Goal: Task Accomplishment & Management: Use online tool/utility

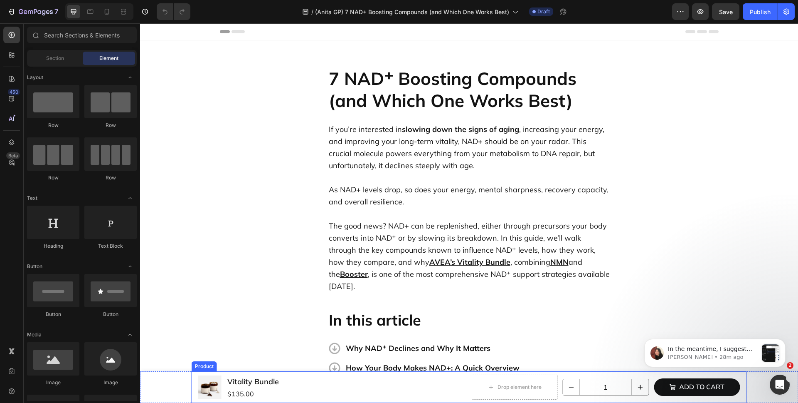
click at [467, 382] on div "Product Images Vitality Bundle Product Title $135.00 Product Price Product Pric…" at bounding box center [470, 387] width 556 height 32
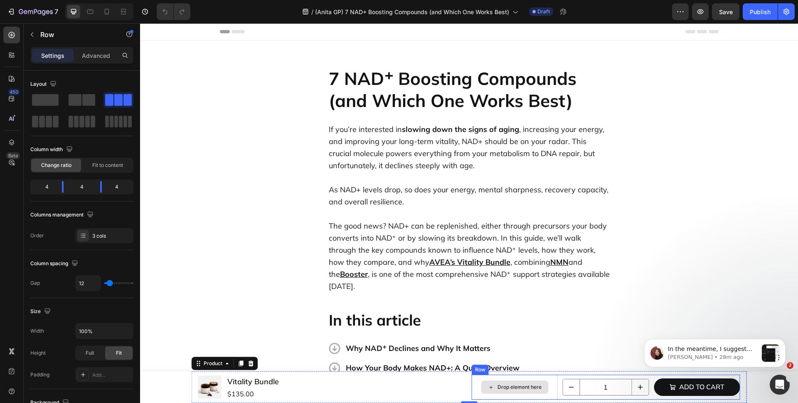
click at [546, 386] on div "Drop element here" at bounding box center [515, 386] width 86 height 25
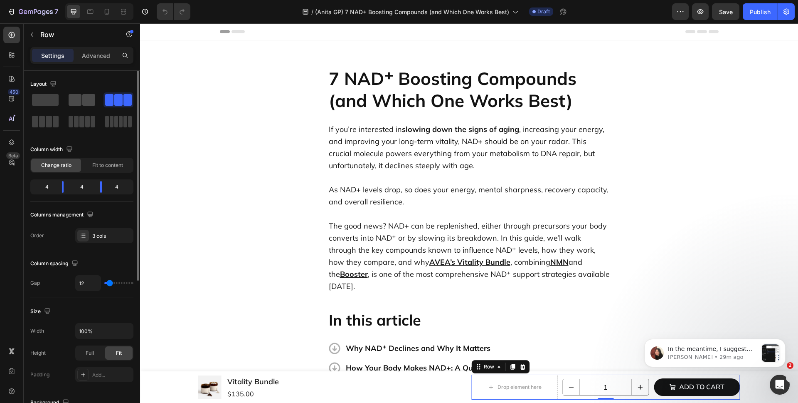
click at [86, 101] on span at bounding box center [88, 100] width 13 height 12
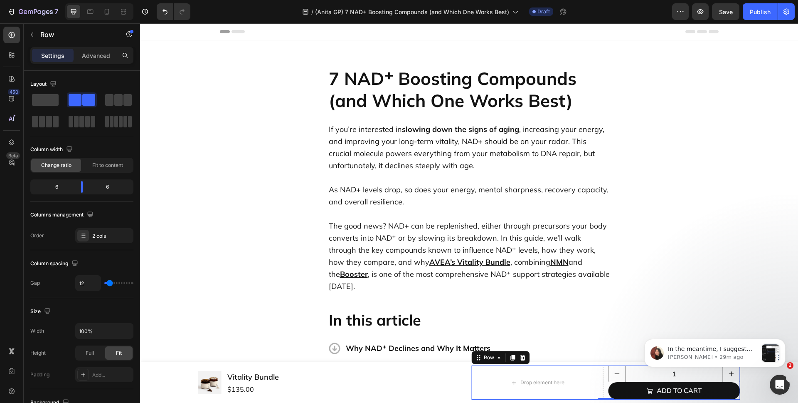
click at [643, 375] on body "In the meantime, I suggest you try to separate the row because it seems like th…" at bounding box center [715, 351] width 160 height 52
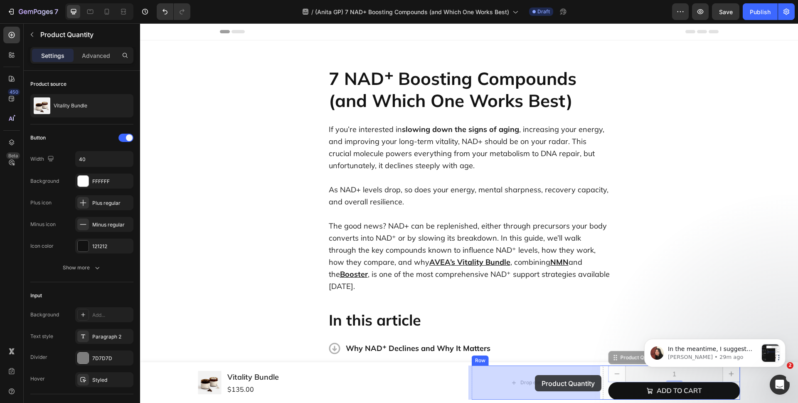
drag, startPoint x: 620, startPoint y: 363, endPoint x: 546, endPoint y: 372, distance: 74.6
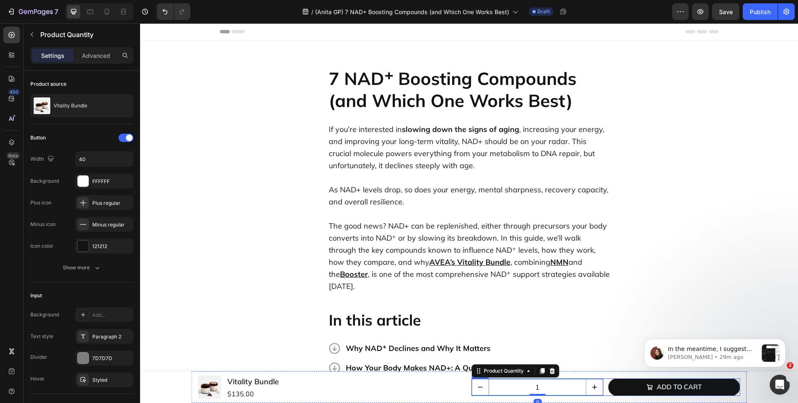
click at [604, 391] on div "1 Product Quantity 0 Add to cart Product Cart Button Row" at bounding box center [606, 386] width 269 height 17
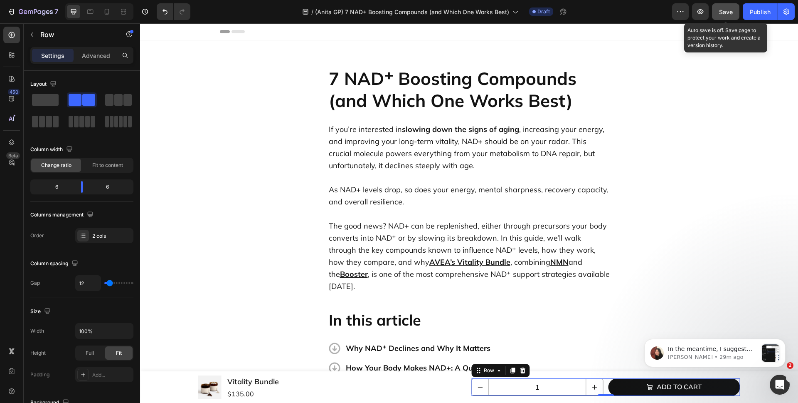
click at [724, 12] on span "Save" at bounding box center [726, 11] width 14 height 7
click at [697, 12] on icon "button" at bounding box center [701, 11] width 8 height 8
click at [101, 8] on div at bounding box center [106, 11] width 13 height 13
type input "0"
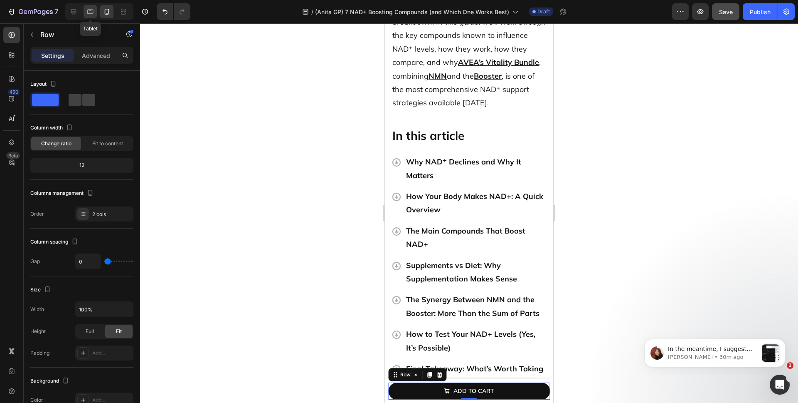
click at [93, 7] on icon at bounding box center [90, 11] width 8 height 8
type input "12"
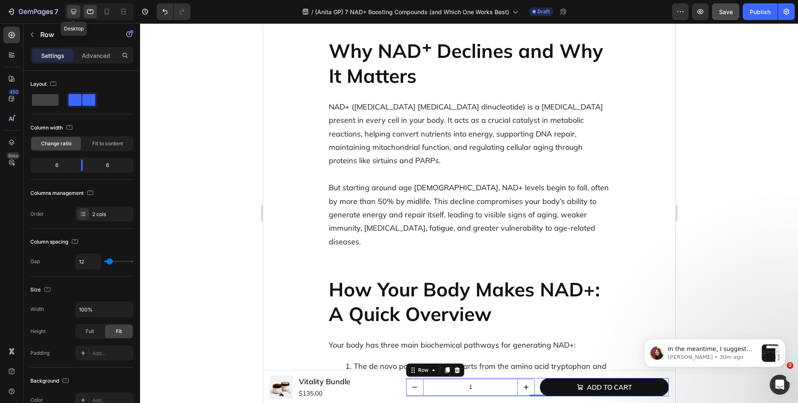
click at [72, 8] on icon at bounding box center [73, 11] width 8 height 8
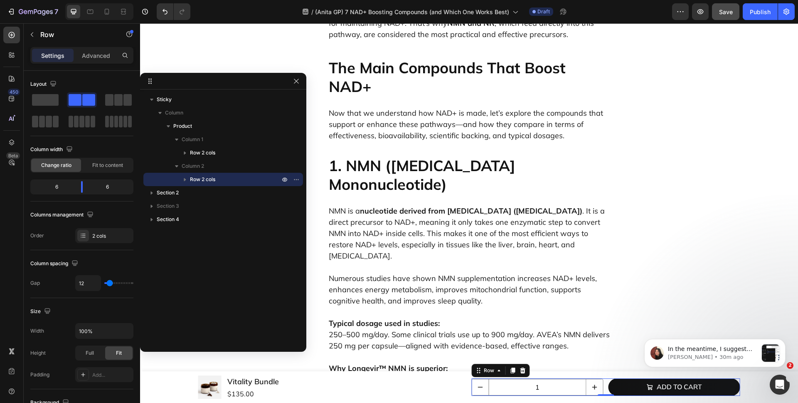
scroll to position [853, 0]
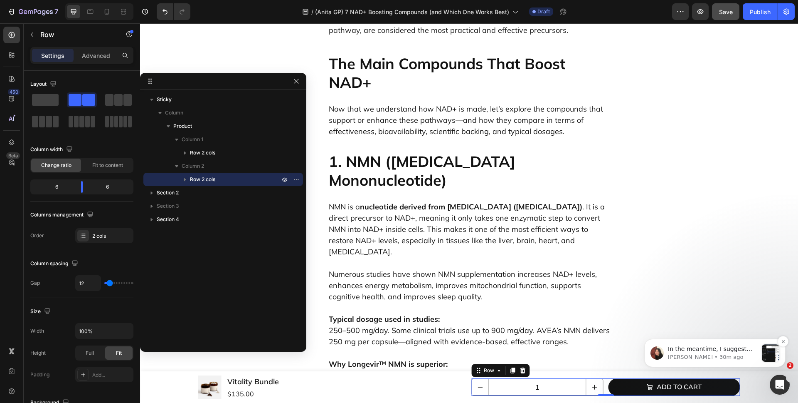
click at [709, 357] on p "Anita • 30m ago" at bounding box center [713, 356] width 90 height 7
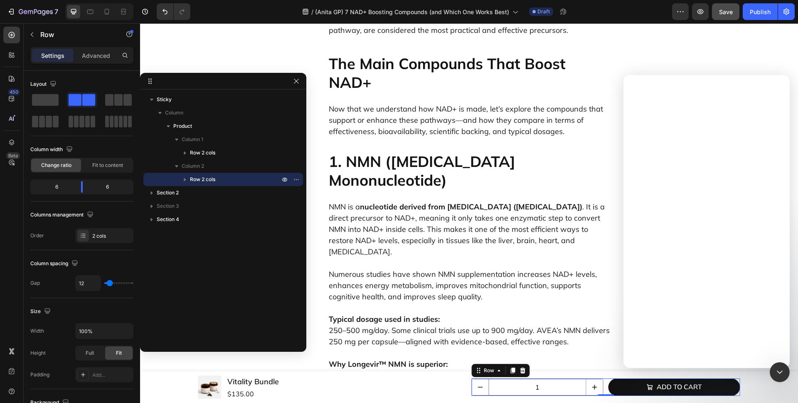
scroll to position [0, 0]
click at [577, 257] on p "Numerous studies have shown NMN supplementation increases NAD+ levels, enhances…" at bounding box center [469, 279] width 281 height 45
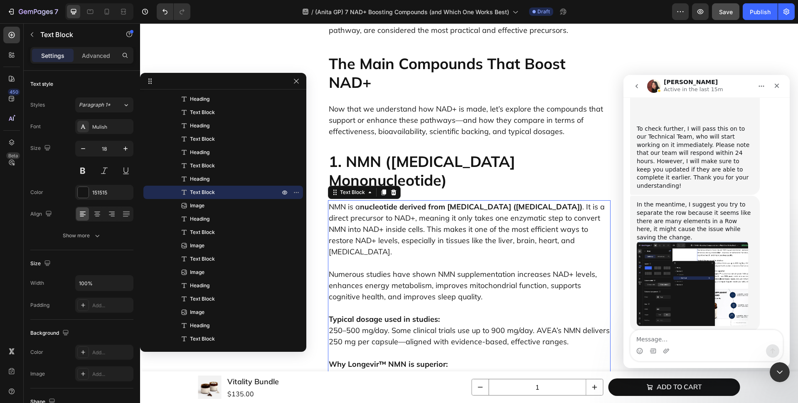
scroll to position [779, 0]
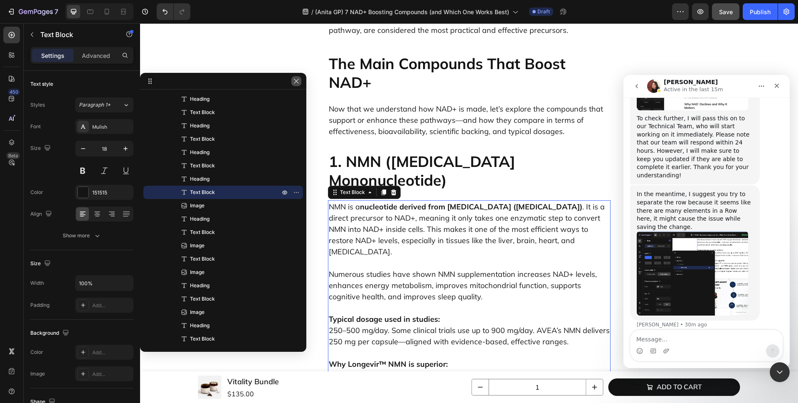
click at [297, 79] on icon "button" at bounding box center [296, 81] width 7 height 7
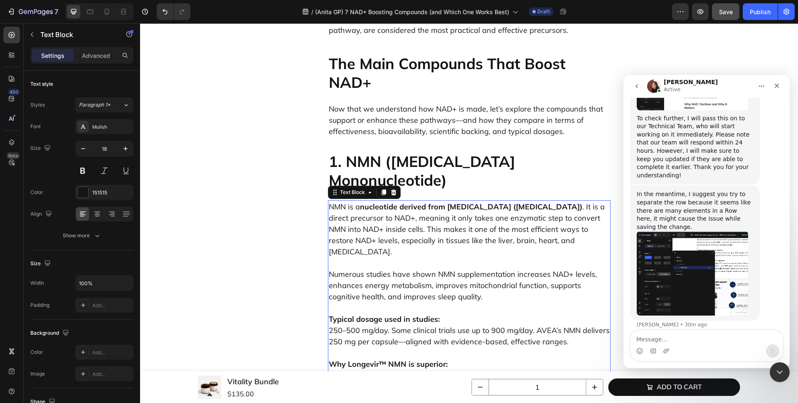
click at [640, 86] on button "go back" at bounding box center [637, 86] width 16 height 16
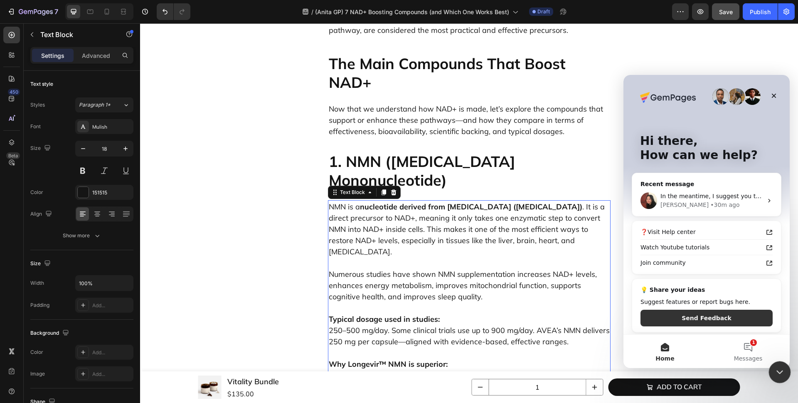
click at [778, 368] on icon "Close Intercom Messenger" at bounding box center [779, 371] width 10 height 10
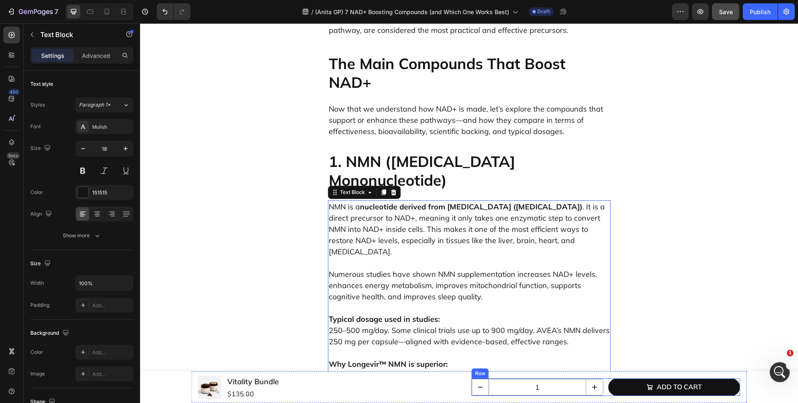
click at [602, 391] on div "1 Product Quantity Add to cart Product Cart Button Row" at bounding box center [606, 386] width 269 height 17
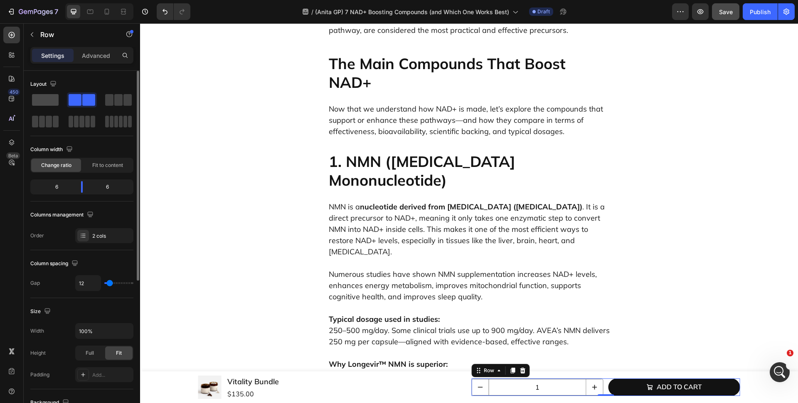
click at [46, 105] on span at bounding box center [45, 100] width 27 height 12
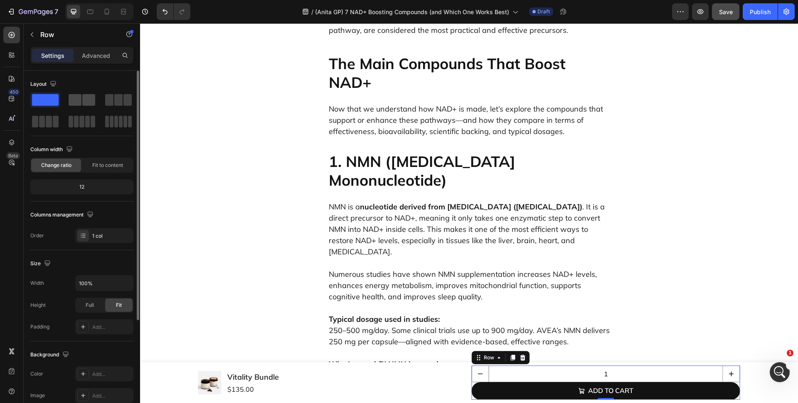
click at [87, 102] on span at bounding box center [88, 100] width 13 height 12
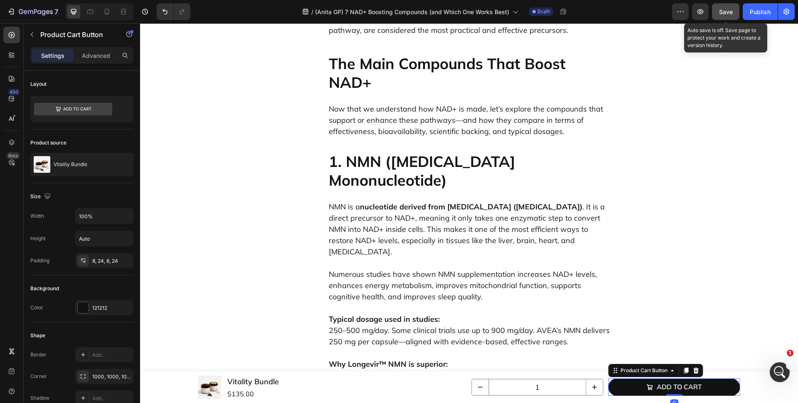
click at [722, 16] on button "Save" at bounding box center [725, 11] width 27 height 17
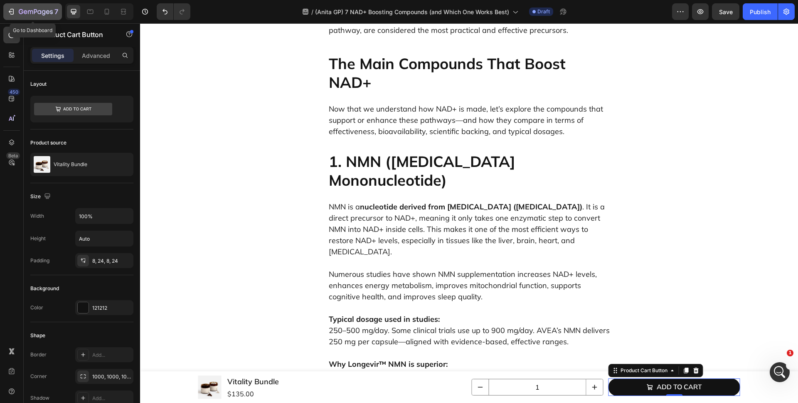
click at [28, 12] on icon "button" at bounding box center [30, 12] width 5 height 4
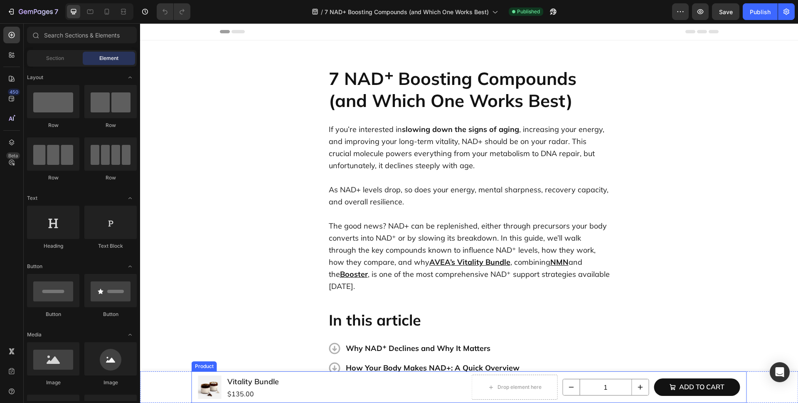
click at [430, 373] on div "Product Images Vitality Bundle Product Title $135.00 Product Price Product Pric…" at bounding box center [470, 387] width 556 height 32
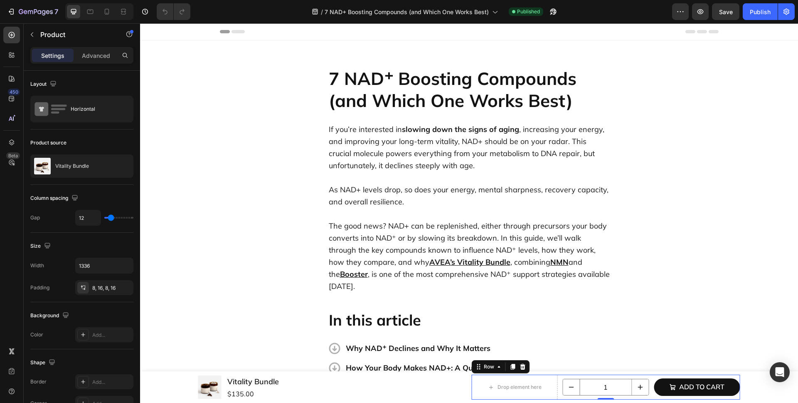
click at [556, 392] on div "Drop element here 1 Product Quantity Add to cart Product Cart Button Row 0" at bounding box center [606, 386] width 269 height 25
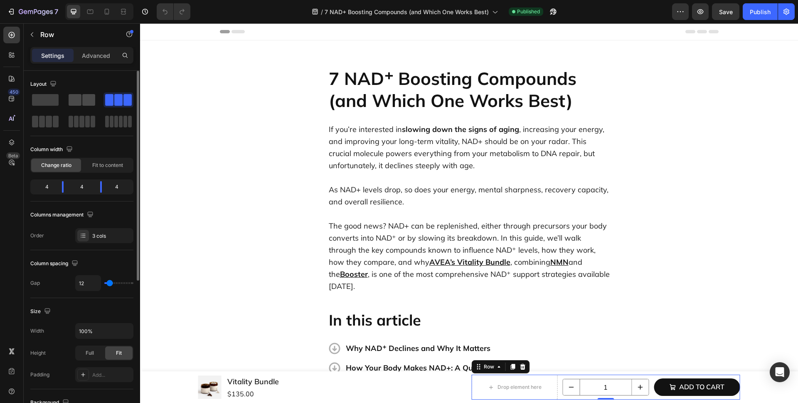
click at [89, 99] on span at bounding box center [88, 100] width 13 height 12
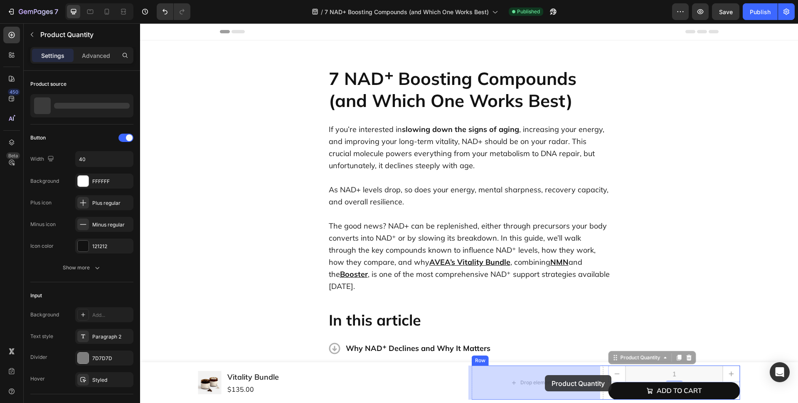
drag, startPoint x: 635, startPoint y: 361, endPoint x: 553, endPoint y: 373, distance: 82.3
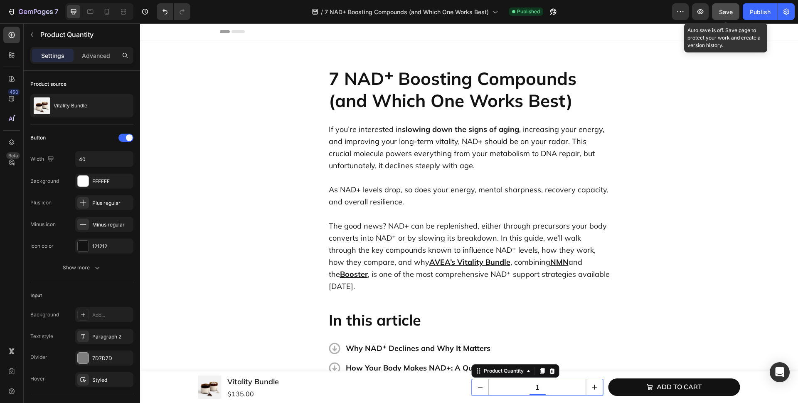
click at [724, 14] on span "Save" at bounding box center [726, 11] width 14 height 7
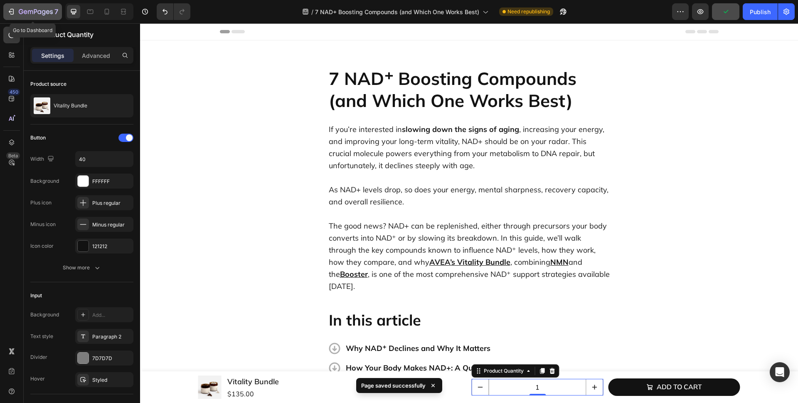
click at [16, 9] on div "7" at bounding box center [32, 12] width 51 height 10
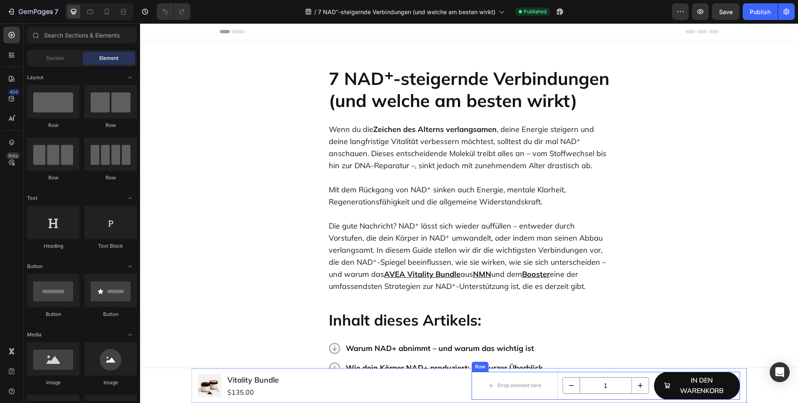
click at [648, 395] on div "Drop element here 1 Product Quantity In den Warenkorb Product Cart Button Row" at bounding box center [606, 385] width 269 height 28
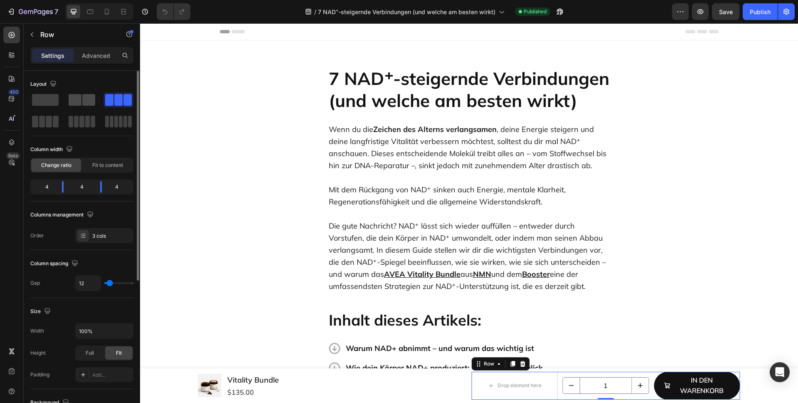
click at [75, 99] on span at bounding box center [75, 100] width 13 height 12
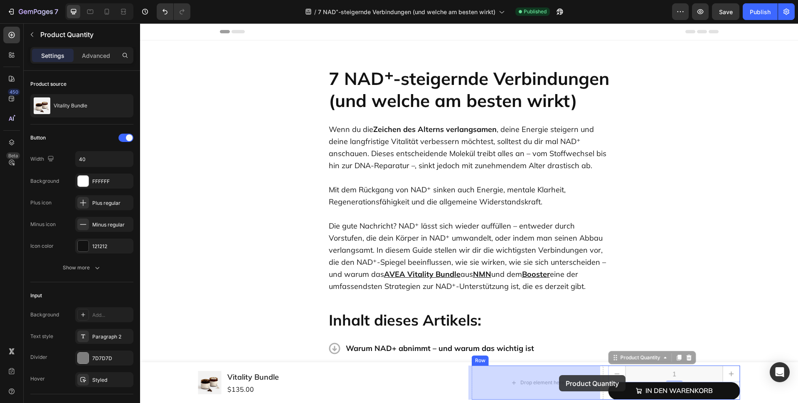
drag, startPoint x: 634, startPoint y: 361, endPoint x: 571, endPoint y: 373, distance: 64.4
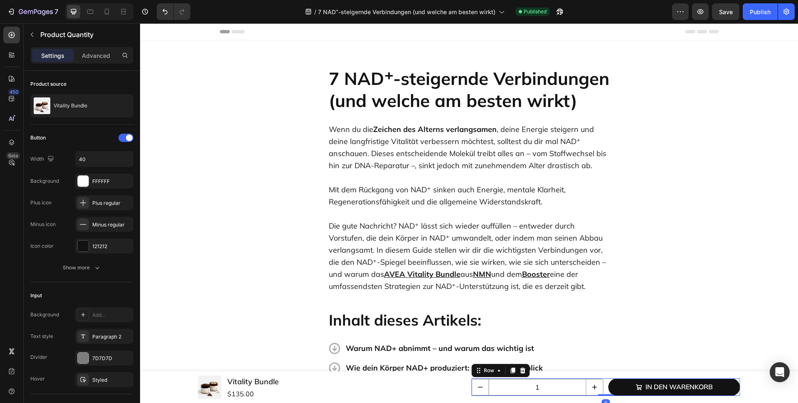
click at [602, 390] on div "1 Product Quantity In den Warenkorb Product Cart Button Row 0" at bounding box center [606, 386] width 269 height 17
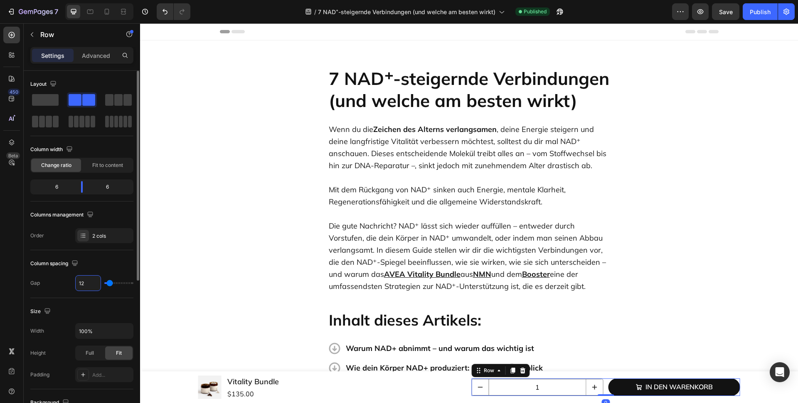
drag, startPoint x: 89, startPoint y: 284, endPoint x: 61, endPoint y: 283, distance: 28.3
click at [61, 283] on div "Gap 12" at bounding box center [81, 283] width 103 height 16
drag, startPoint x: 88, startPoint y: 283, endPoint x: 70, endPoint y: 282, distance: 17.5
click at [70, 282] on div "Gap 12" at bounding box center [81, 283] width 103 height 16
type input "4"
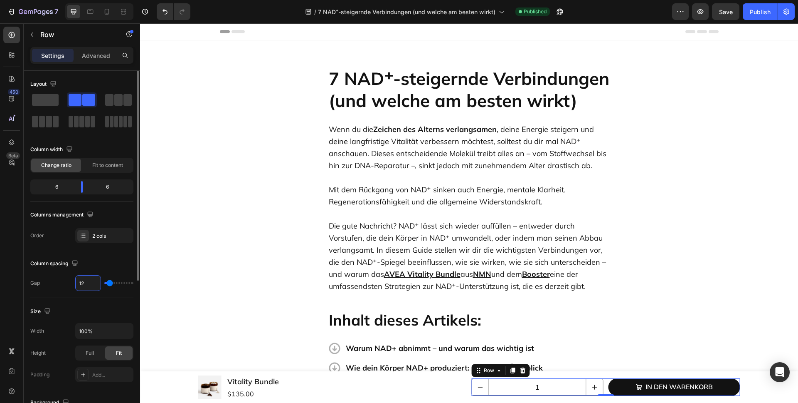
type input "4"
type input "48"
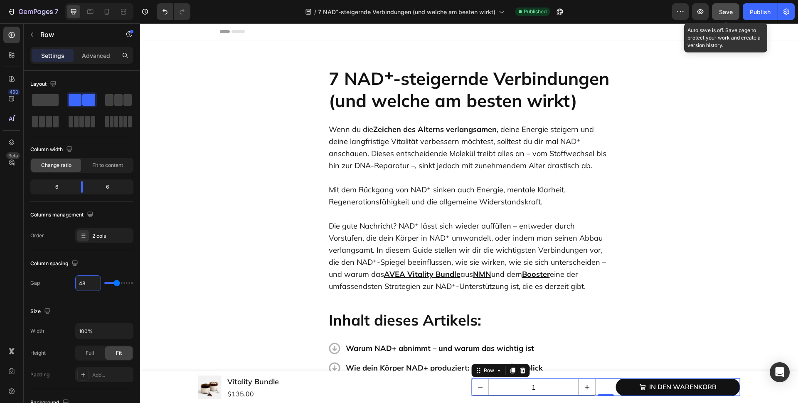
type input "48"
click at [727, 11] on span "Save" at bounding box center [726, 11] width 14 height 7
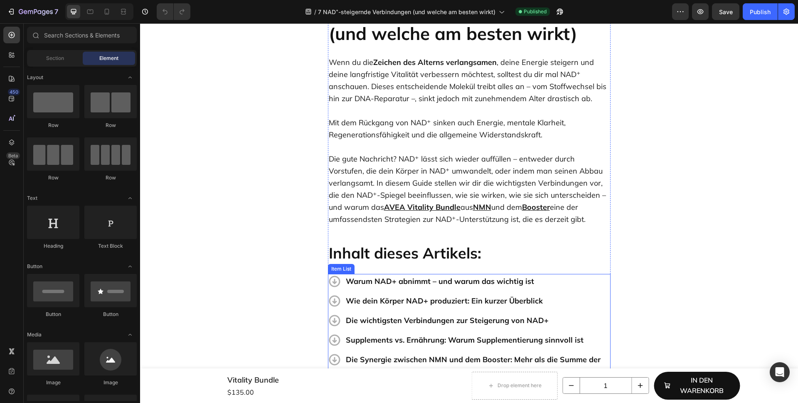
scroll to position [245, 0]
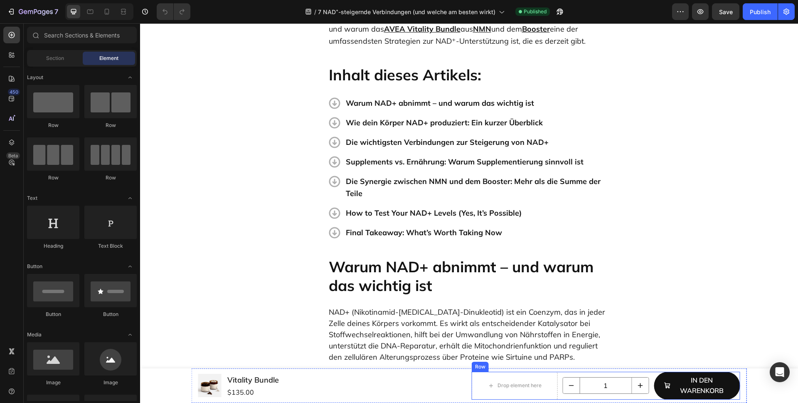
click at [556, 381] on div "Drop element here 1 Product Quantity In den Warenkorb Product Cart Button Row" at bounding box center [606, 385] width 269 height 28
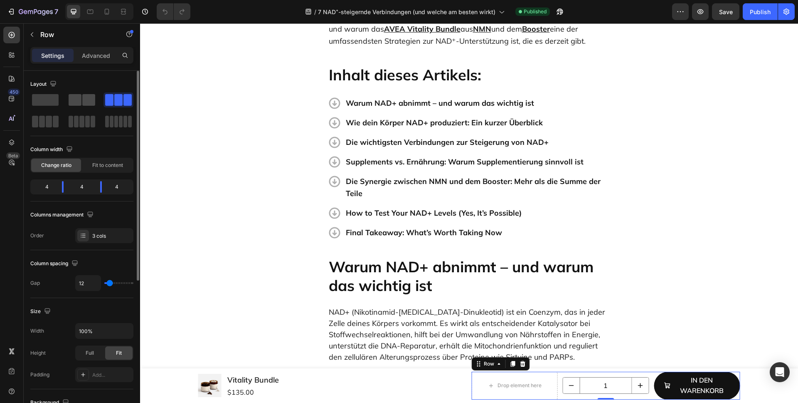
click at [104, 92] on div at bounding box center [119, 99] width 30 height 15
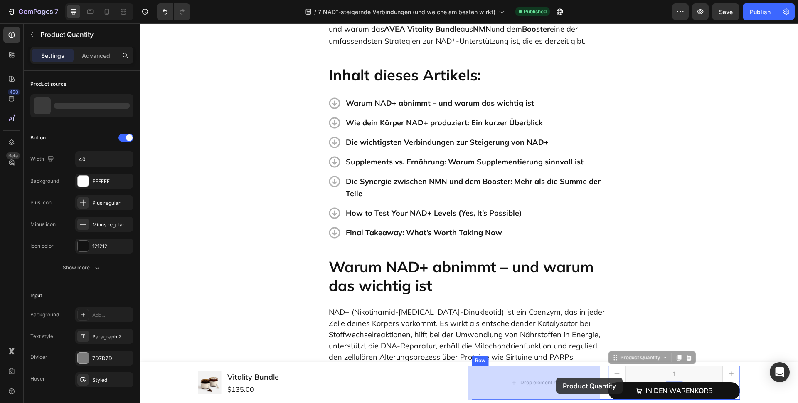
drag, startPoint x: 633, startPoint y: 363, endPoint x: 598, endPoint y: 373, distance: 36.3
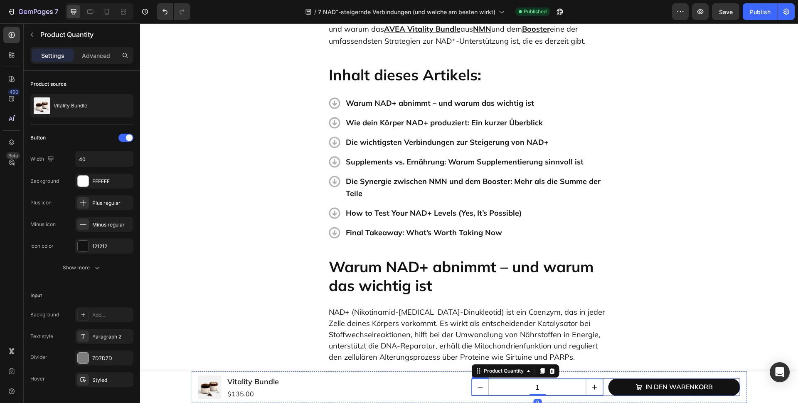
click at [602, 389] on div "1 Product Quantity 0 In den Warenkorb Product Cart Button Row" at bounding box center [606, 386] width 269 height 17
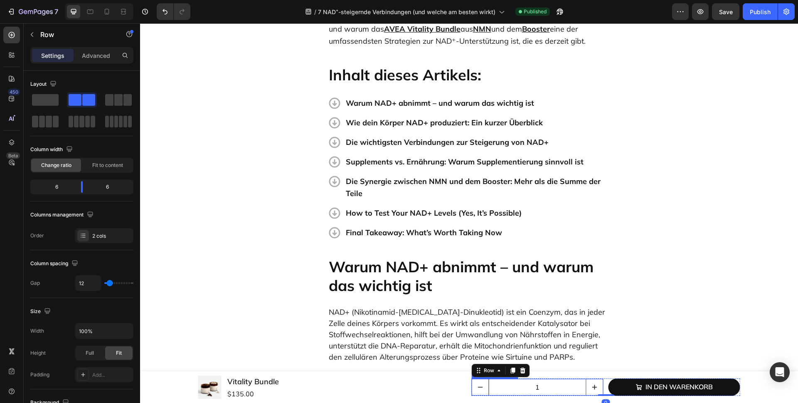
click at [560, 389] on input "1" at bounding box center [538, 387] width 98 height 16
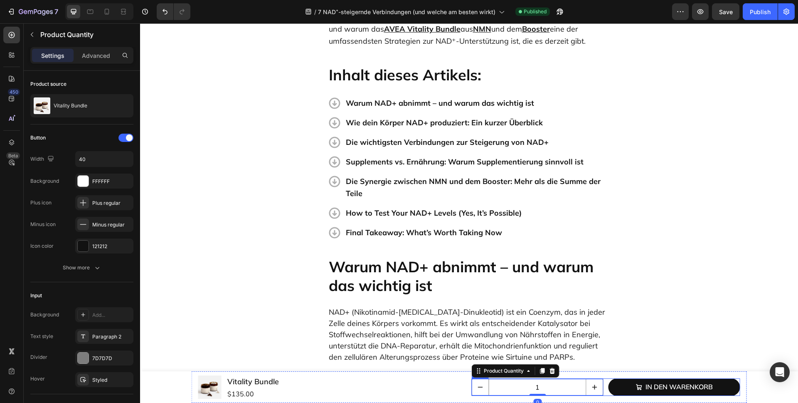
click at [604, 390] on div "1 Product Quantity 0 In den Warenkorb Product Cart Button Row" at bounding box center [606, 386] width 269 height 17
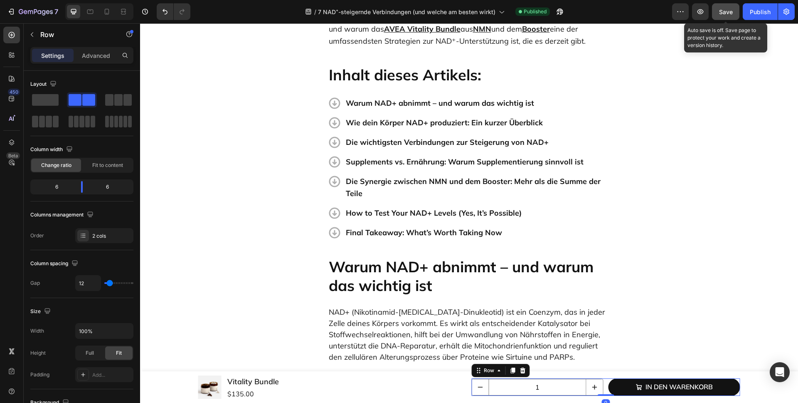
click at [727, 16] on div "Save" at bounding box center [726, 11] width 14 height 9
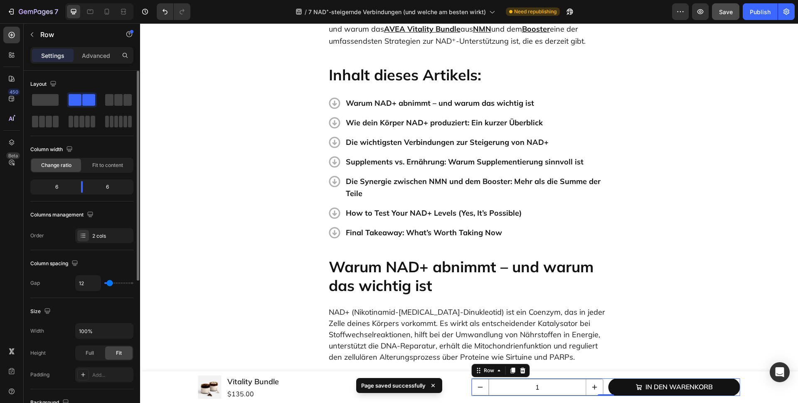
type input "1"
type input "2"
type input "3"
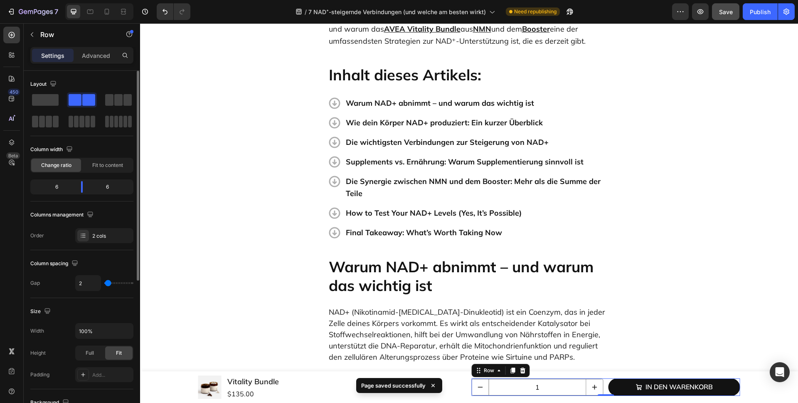
type input "3"
type input "4"
type input "5"
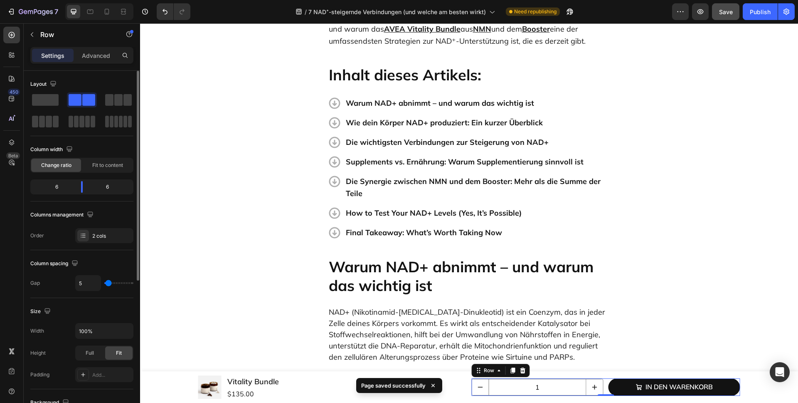
type input "6"
type input "10"
type input "11"
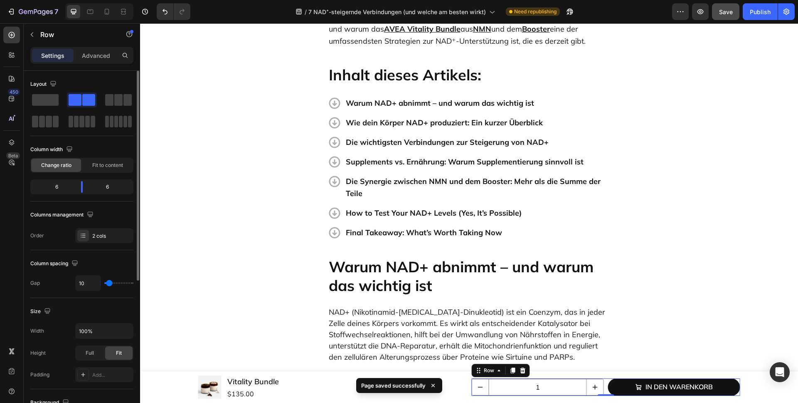
type input "11"
type input "12"
type input "13"
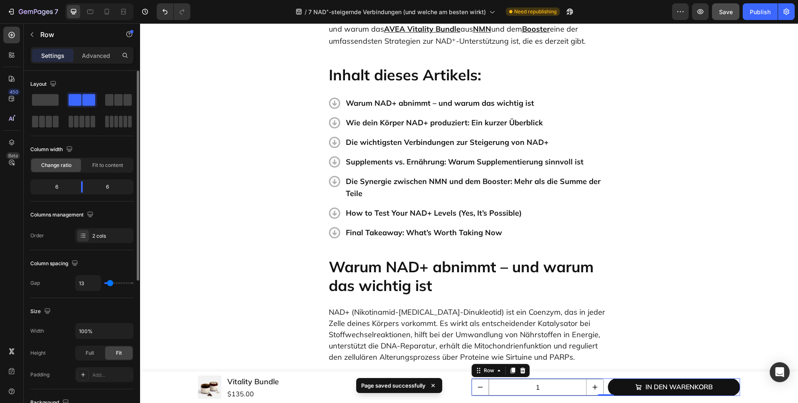
type input "14"
type input "15"
type input "16"
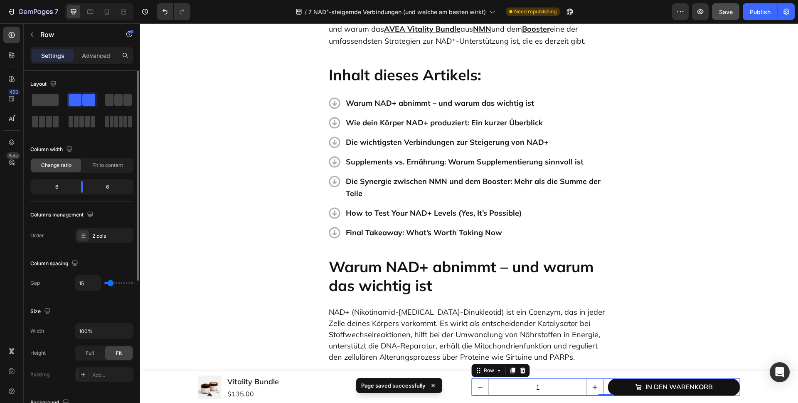
type input "16"
type input "17"
type input "18"
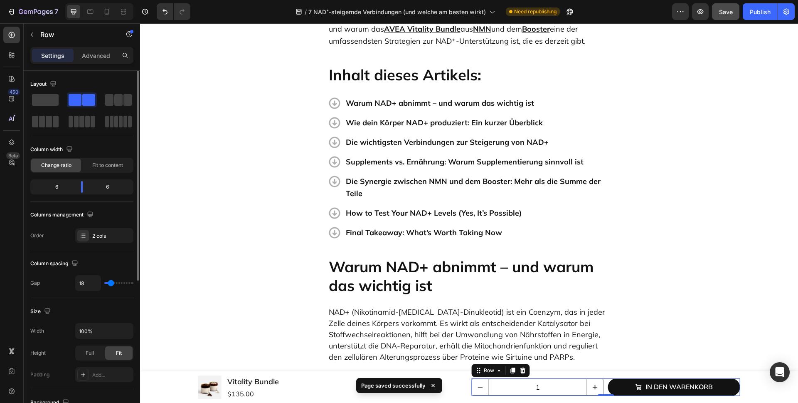
type input "19"
type input "20"
type input "21"
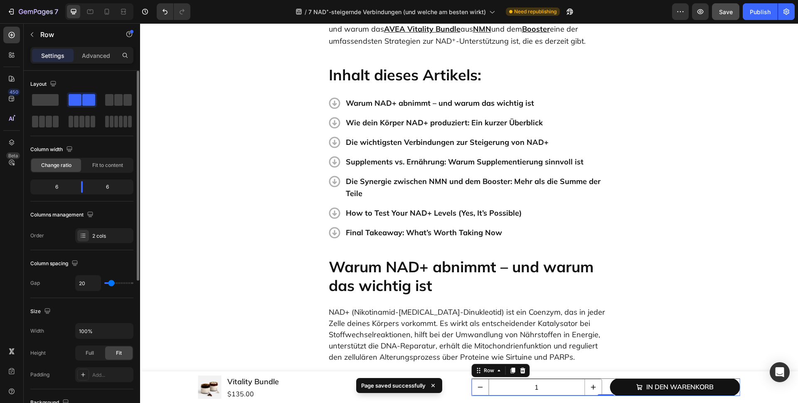
type input "21"
type input "22"
type input "23"
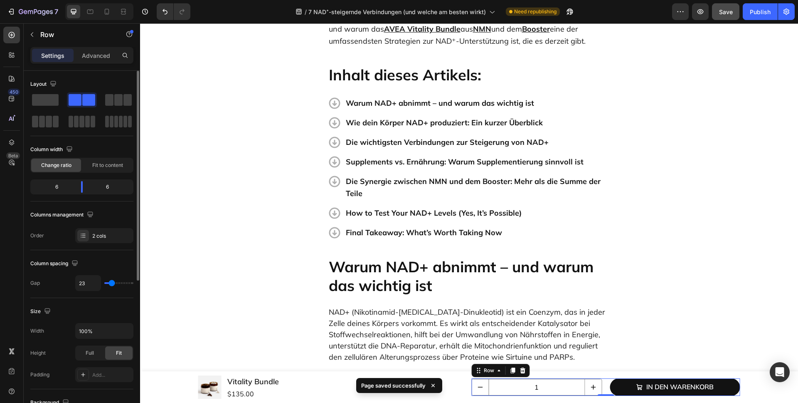
type input "24"
type input "25"
type input "26"
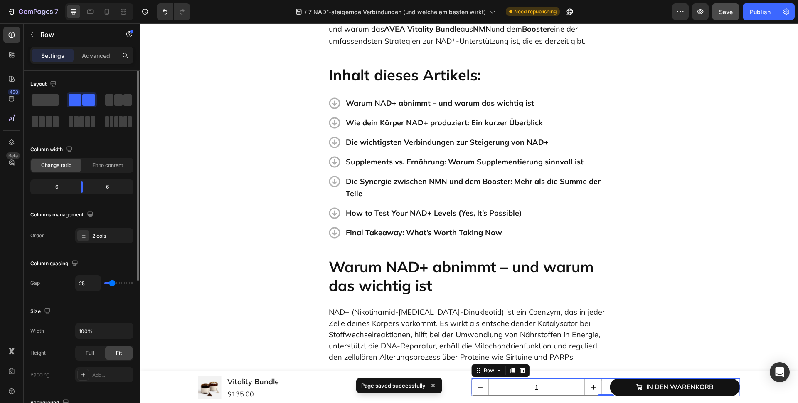
type input "26"
type input "29"
type input "30"
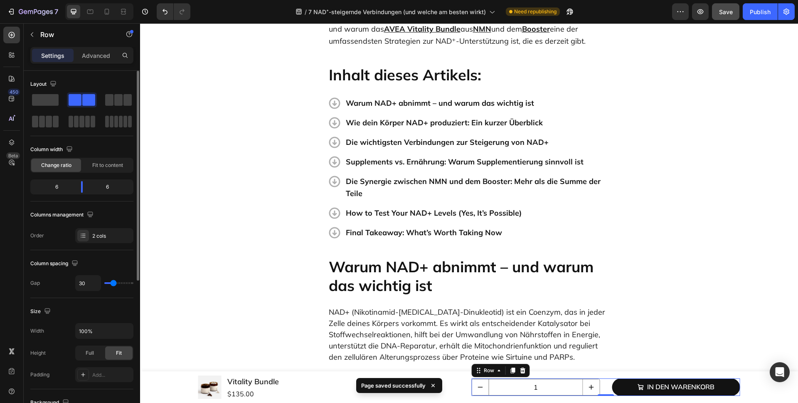
type input "31"
type input "32"
type input "33"
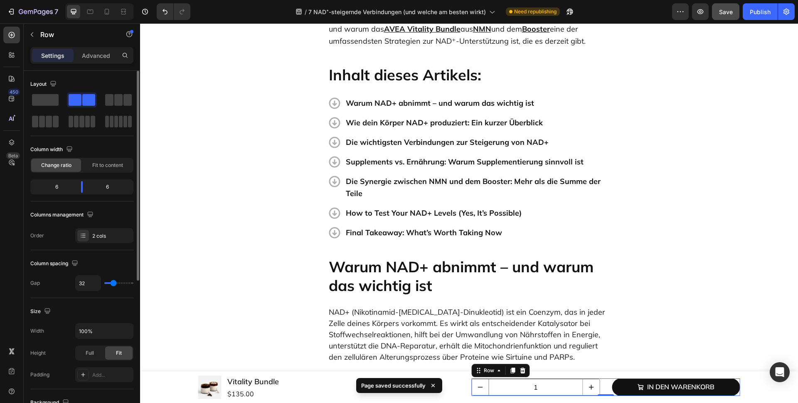
type input "33"
type input "34"
type input "35"
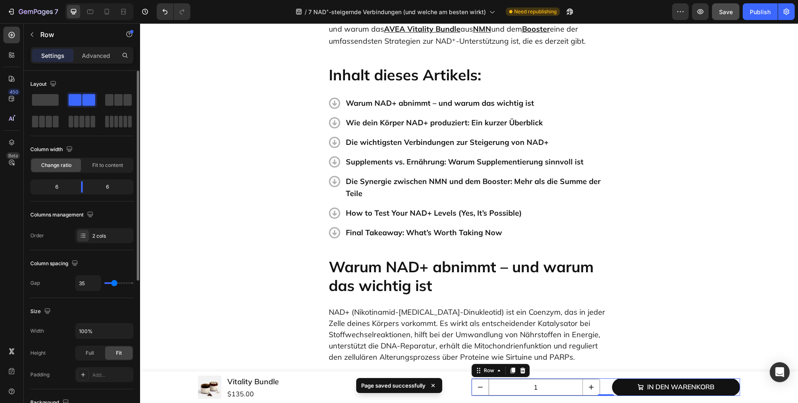
type input "36"
drag, startPoint x: 108, startPoint y: 284, endPoint x: 114, endPoint y: 284, distance: 6.7
type input "36"
click at [114, 284] on input "range" at bounding box center [118, 283] width 29 height 2
type input "4"
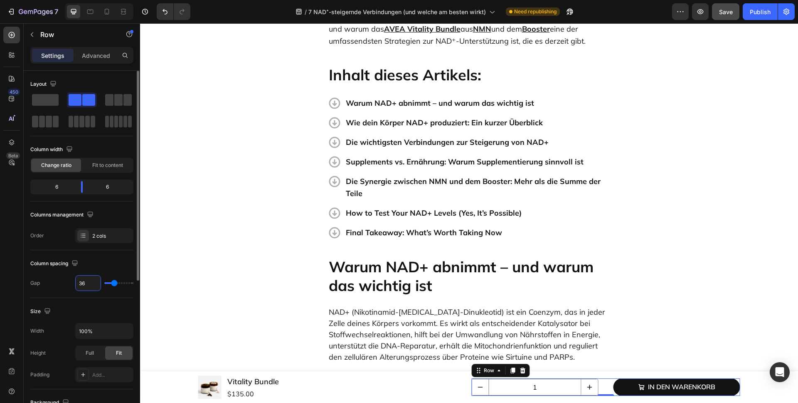
type input "4"
type input "48"
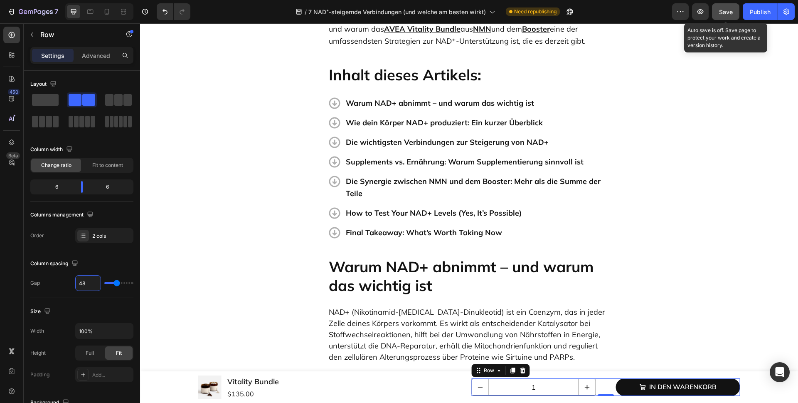
type input "48"
click at [721, 13] on span "Save" at bounding box center [726, 11] width 14 height 7
